Goal: Information Seeking & Learning: Check status

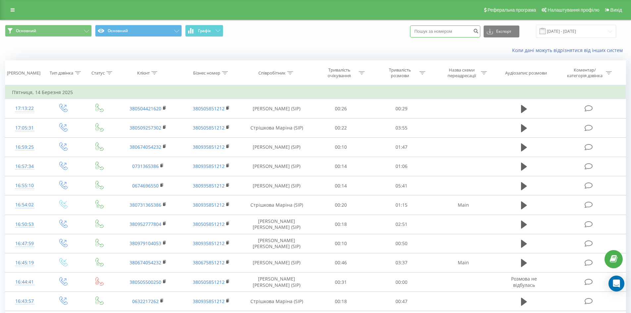
click at [423, 33] on input at bounding box center [445, 32] width 70 height 12
paste input "380980676879"
type input "380980676879"
click at [479, 30] on icon "submit" at bounding box center [476, 30] width 6 height 4
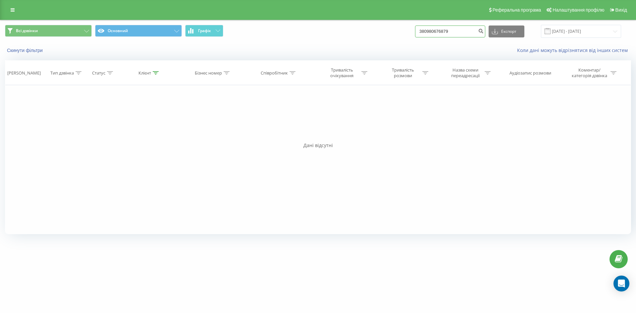
drag, startPoint x: 462, startPoint y: 30, endPoint x: 390, endPoint y: 32, distance: 71.6
click at [390, 32] on div "Всі дзвінки Основний Графік 380980676879 Експорт .csv .xls .xlsx 22.06.2025 - 2…" at bounding box center [318, 31] width 626 height 13
paste input "635198830"
type input "380635198830"
click at [484, 28] on icon "submit" at bounding box center [481, 30] width 6 height 4
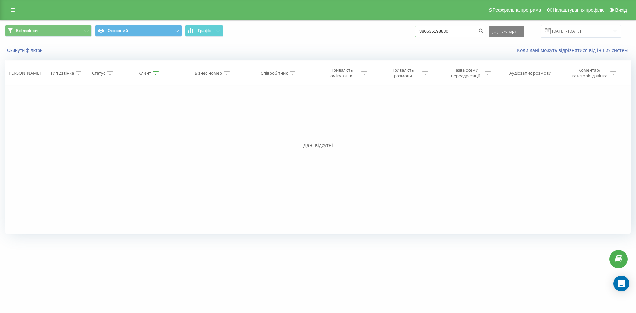
drag, startPoint x: 460, startPoint y: 31, endPoint x: 389, endPoint y: 37, distance: 71.8
click at [389, 37] on div "Всі дзвінки Основний Графік 380635198830 Експорт .csv .xls .xlsx 22.06.2025 - 2…" at bounding box center [318, 31] width 626 height 13
paste input "66175857"
type input "380666175857"
click at [484, 32] on icon "submit" at bounding box center [481, 30] width 6 height 4
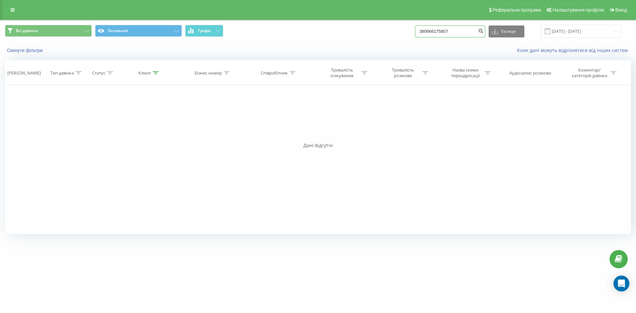
drag, startPoint x: 460, startPoint y: 28, endPoint x: 409, endPoint y: 31, distance: 50.4
click at [409, 31] on div "Всі дзвінки Основний Графік 380666175857 Експорт .csv .xls .xlsx 22.06.2025 - 2…" at bounding box center [318, 31] width 626 height 13
paste input "507420020"
type input "380507420020"
drag, startPoint x: 467, startPoint y: 32, endPoint x: 431, endPoint y: 32, distance: 35.8
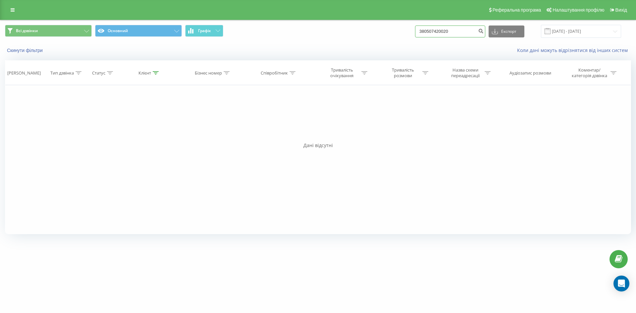
click at [431, 32] on input "380507420020" at bounding box center [450, 32] width 70 height 12
click at [459, 30] on input "380507420020" at bounding box center [450, 32] width 70 height 12
drag, startPoint x: 460, startPoint y: 30, endPoint x: 399, endPoint y: 33, distance: 61.7
click at [400, 34] on div "Всі дзвінки Основний Графік 380507420020 Експорт .csv .xls .xlsx 22.06.2025 - 2…" at bounding box center [318, 31] width 626 height 13
paste input "974100298"
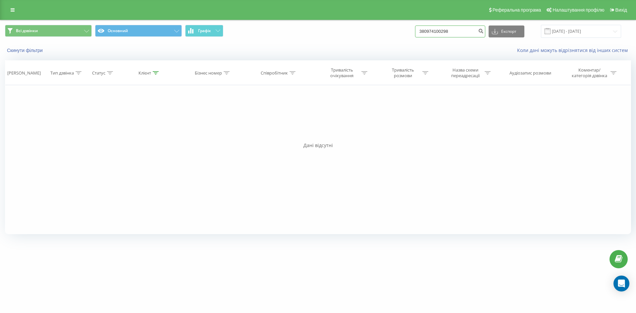
click at [430, 30] on input "380974100298" at bounding box center [450, 32] width 70 height 12
click at [462, 31] on input "0974100298" at bounding box center [450, 32] width 70 height 12
type input "0974100298"
drag, startPoint x: 0, startPoint y: 0, endPoint x: 393, endPoint y: 32, distance: 394.2
click at [393, 32] on div "Всі дзвінки Основний Графік 0974100298 Експорт .csv .xls .xlsx [DATE] - [DATE]" at bounding box center [318, 31] width 626 height 13
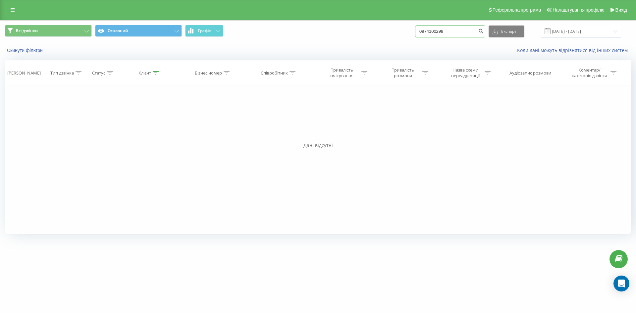
paste input "380996069455"
type input "380996069455"
click at [484, 31] on icon "submit" at bounding box center [481, 30] width 6 height 4
drag, startPoint x: 455, startPoint y: 31, endPoint x: 431, endPoint y: 32, distance: 24.2
click at [431, 32] on input "380996069455" at bounding box center [450, 32] width 70 height 12
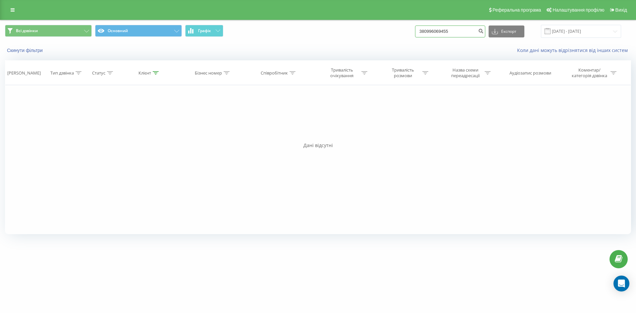
click at [461, 30] on input "380996069455" at bounding box center [450, 32] width 70 height 12
drag, startPoint x: 461, startPoint y: 30, endPoint x: 380, endPoint y: 31, distance: 80.8
click at [380, 31] on div "Всі дзвінки Основний Графік 380996069455 Експорт .csv .xls .xlsx 22.06.2025 - 2…" at bounding box center [318, 31] width 626 height 13
paste input "0422793"
click at [431, 31] on input "380990422793" at bounding box center [450, 32] width 70 height 12
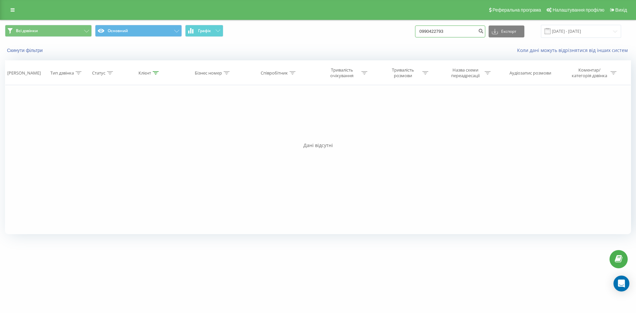
click at [465, 32] on input "0990422793" at bounding box center [450, 32] width 70 height 12
type input "0990422793"
drag, startPoint x: 466, startPoint y: 30, endPoint x: 374, endPoint y: 36, distance: 92.3
click at [376, 35] on div "Всі дзвінки Основний Графік 0990422793 Експорт .csv .xls .xlsx [DATE] - [DATE]" at bounding box center [318, 31] width 626 height 13
paste input "380636814546"
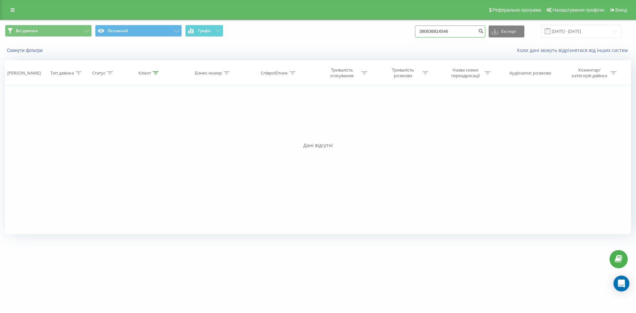
click at [431, 31] on input "380636814546" at bounding box center [450, 32] width 70 height 12
click at [455, 32] on input "0636814546" at bounding box center [450, 32] width 70 height 12
type input "0636814546"
drag, startPoint x: 464, startPoint y: 29, endPoint x: 391, endPoint y: 33, distance: 73.3
click at [391, 33] on div "Всі дзвінки Основний Графік 0636814546 Експорт .csv .xls .xlsx 22.06.2025 - 22.…" at bounding box center [318, 31] width 626 height 13
